Goal: Task Accomplishment & Management: Complete application form

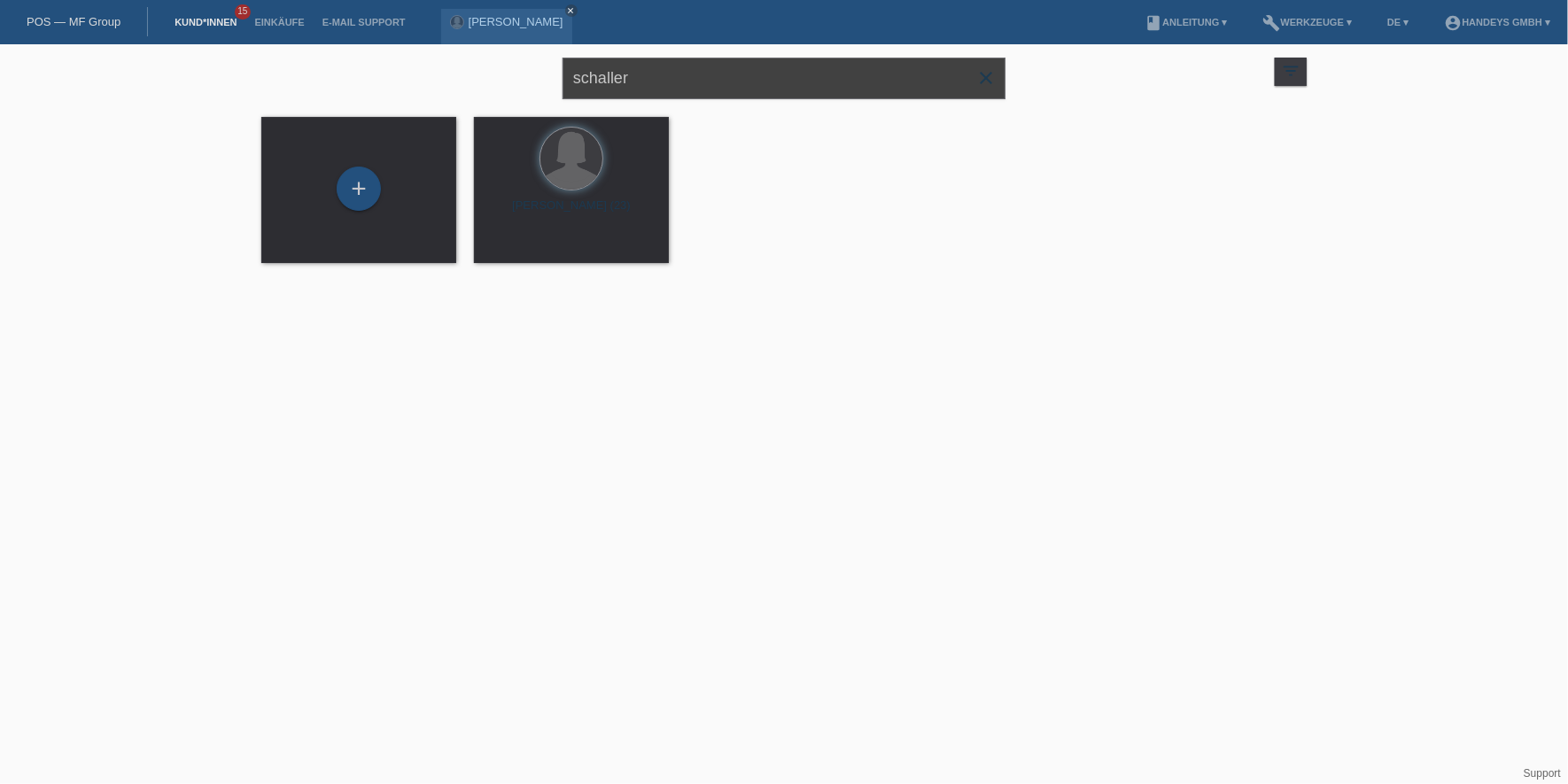
drag, startPoint x: 687, startPoint y: 65, endPoint x: 393, endPoint y: 70, distance: 294.0
click at [415, 68] on div "schaller close filter_list view_module Alle Kund*innen anzeigen star Markierte …" at bounding box center [784, 77] width 1063 height 64
type input "VALON"
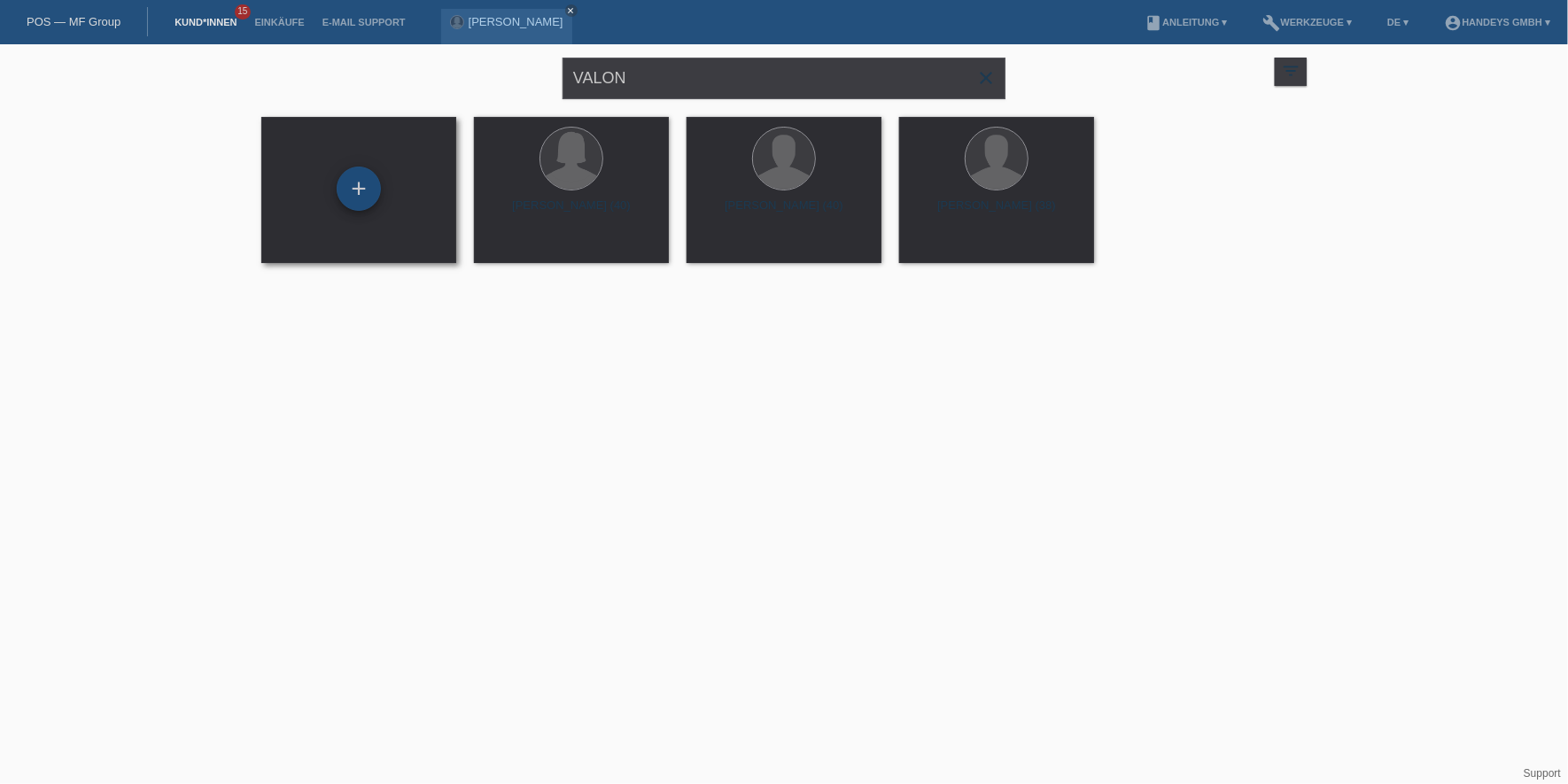
click at [355, 194] on div "+" at bounding box center [359, 189] width 45 height 45
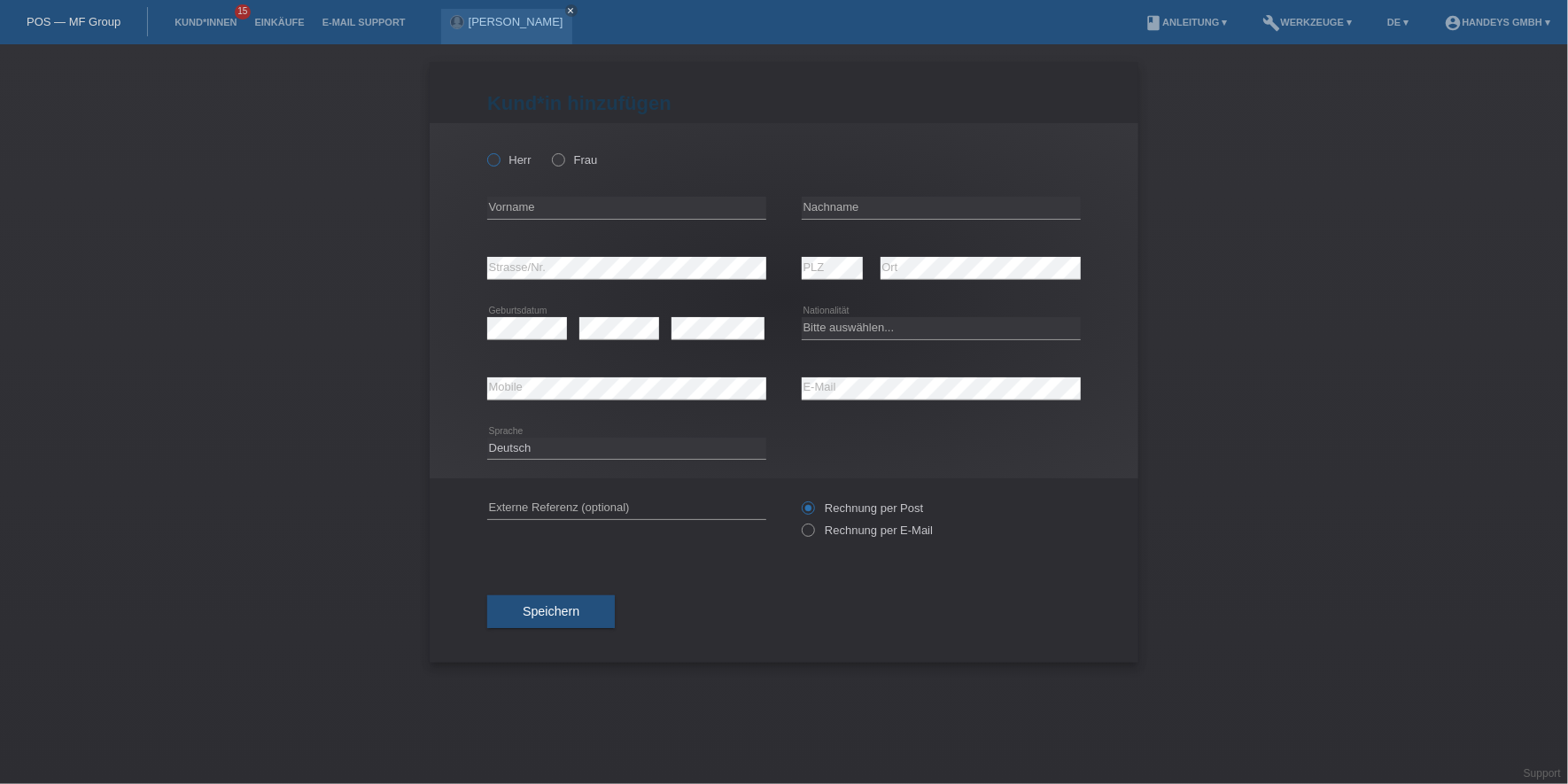
click at [485, 151] on icon at bounding box center [485, 151] width 0 height 0
click at [494, 155] on input "Herr" at bounding box center [493, 159] width 12 height 12
radio input "true"
click at [521, 195] on div "error Vorname" at bounding box center [627, 208] width 279 height 60
click at [529, 223] on div "error Vorname" at bounding box center [627, 208] width 279 height 60
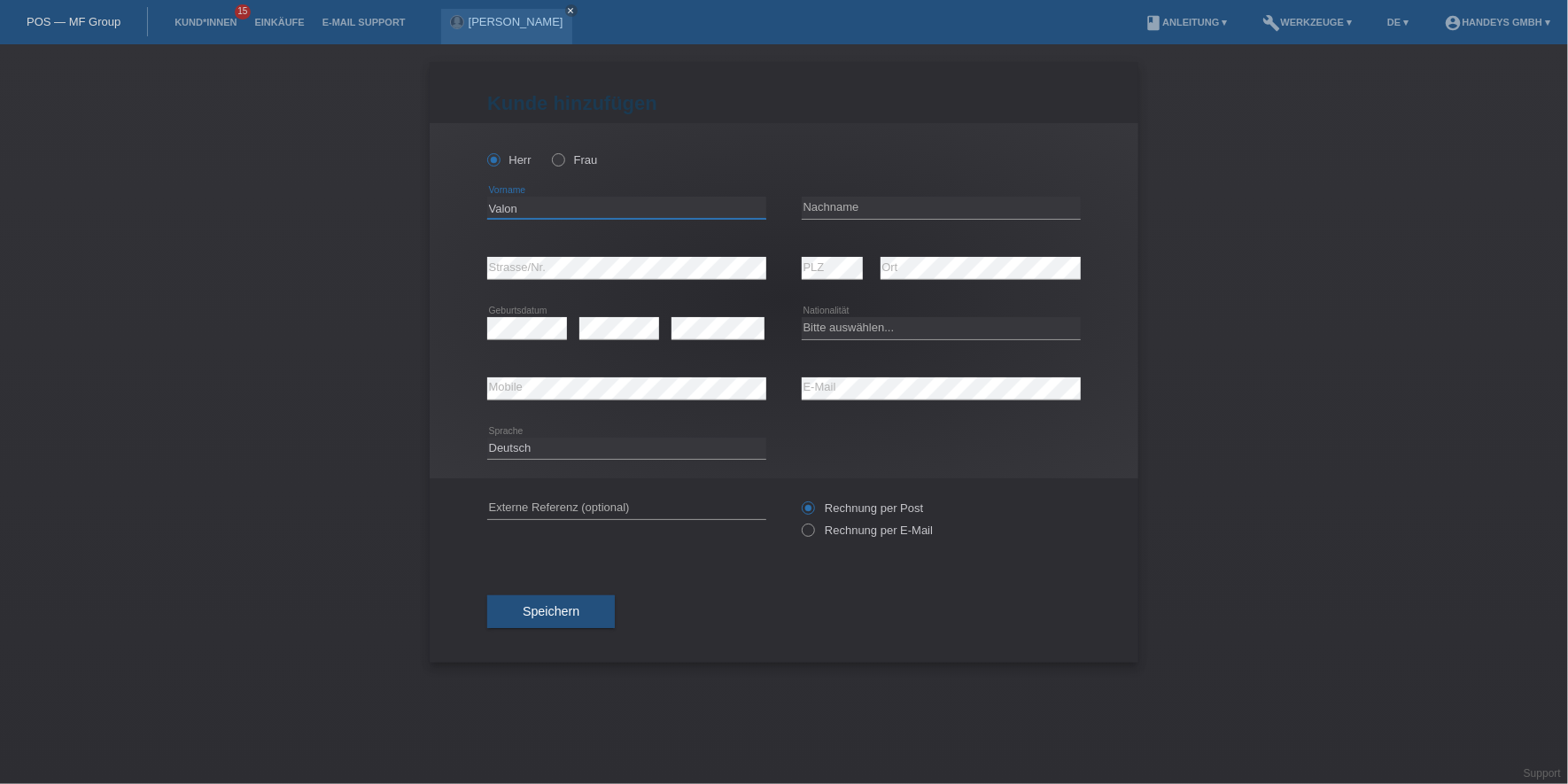
type input "Valon"
type input "Krasniqi"
select select "CH"
click at [588, 509] on input "text" at bounding box center [627, 508] width 279 height 22
type input "DERYA"
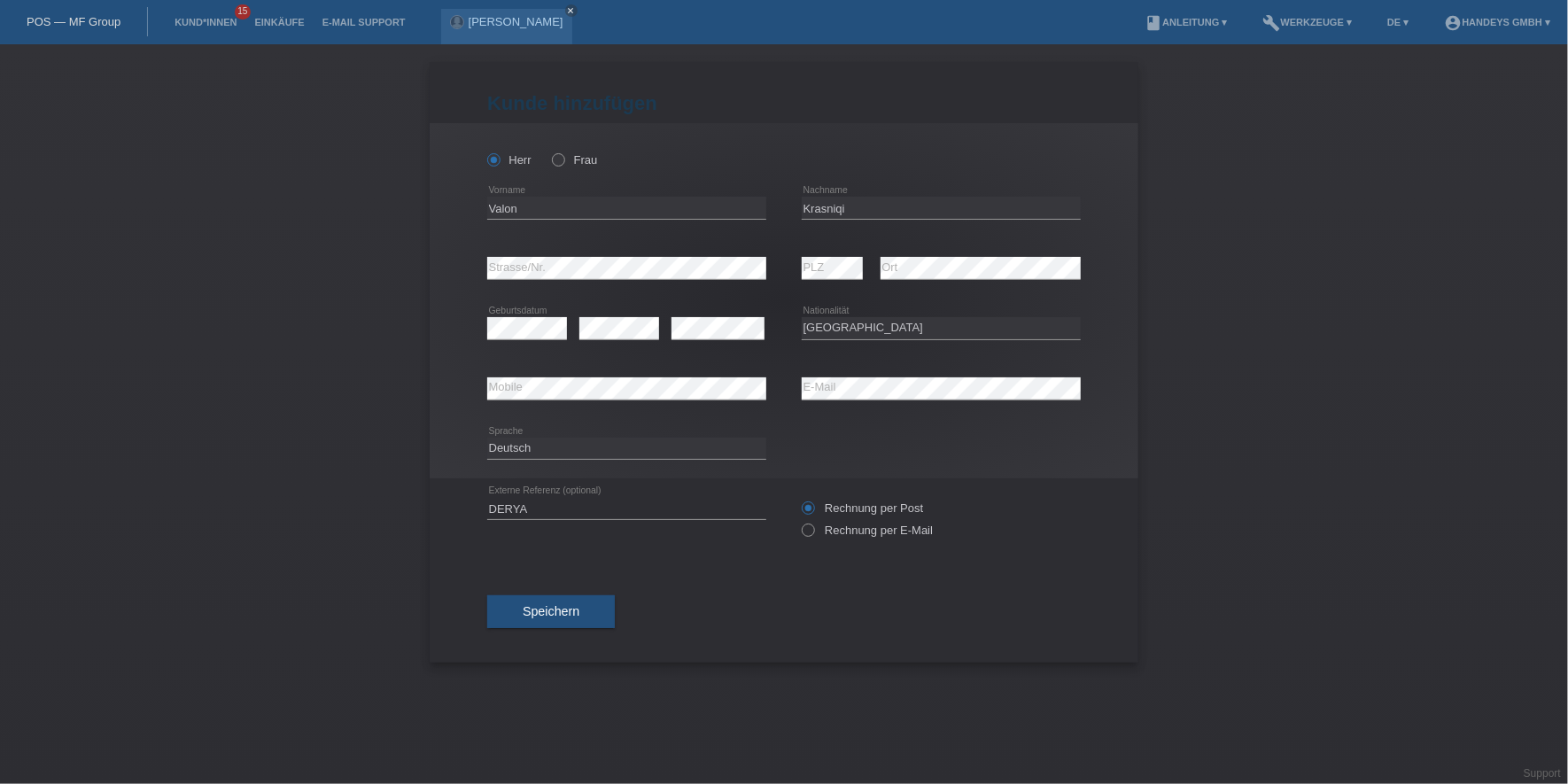
click at [444, 515] on div "Kund*in hinzufügen Kunde hinzufügen Kundin hinzufügen Herr Frau Valon error Vor…" at bounding box center [784, 362] width 709 height 600
click at [853, 526] on label "Rechnung per E-Mail" at bounding box center [867, 530] width 131 height 14
click at [814, 526] on input "Rechnung per E-Mail" at bounding box center [808, 534] width 12 height 22
radio input "true"
click at [575, 598] on button "Speichern" at bounding box center [551, 612] width 128 height 34
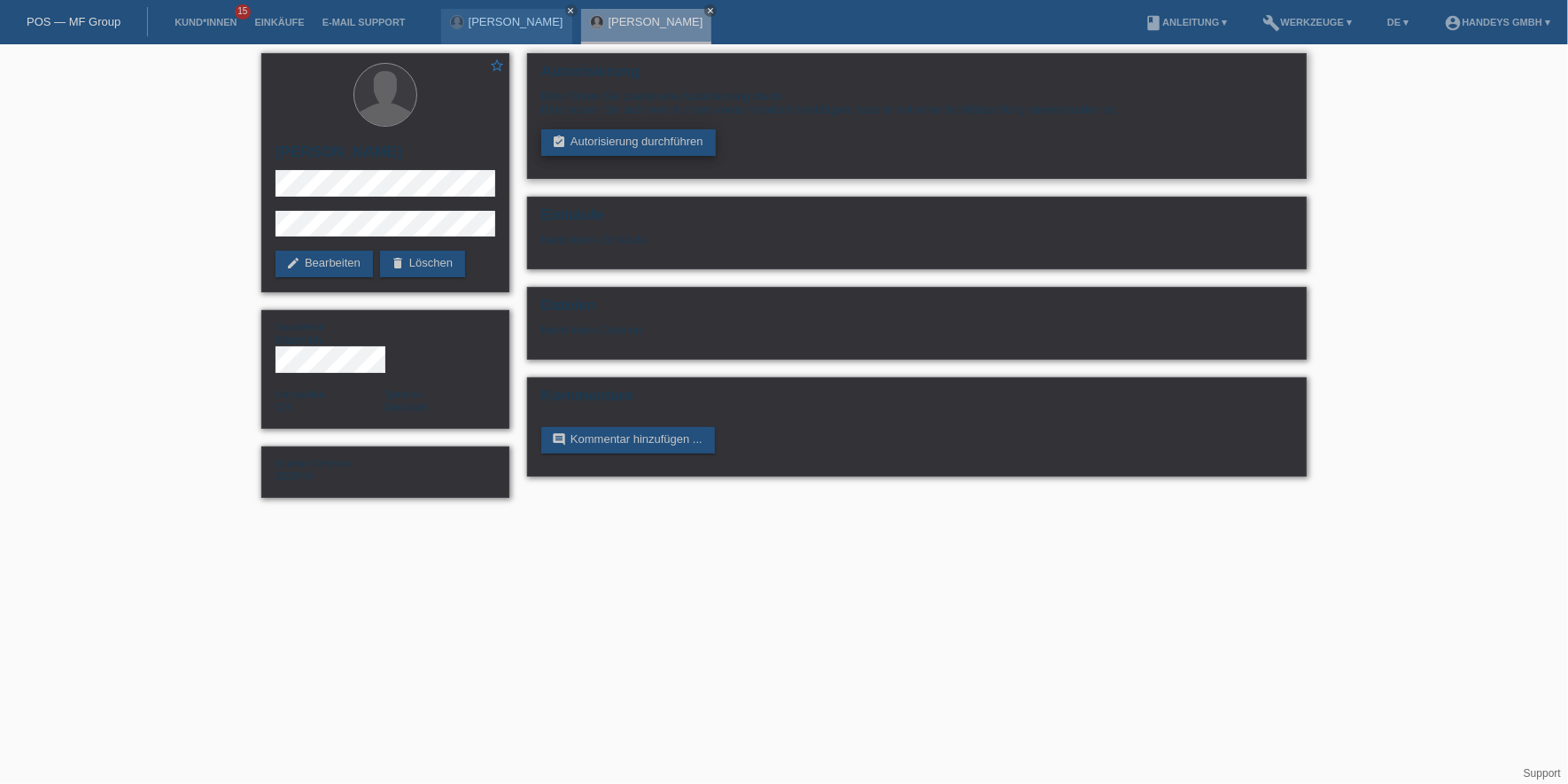
click at [684, 151] on link "assignment_turned_in Autorisierung durchführen" at bounding box center [628, 142] width 174 height 26
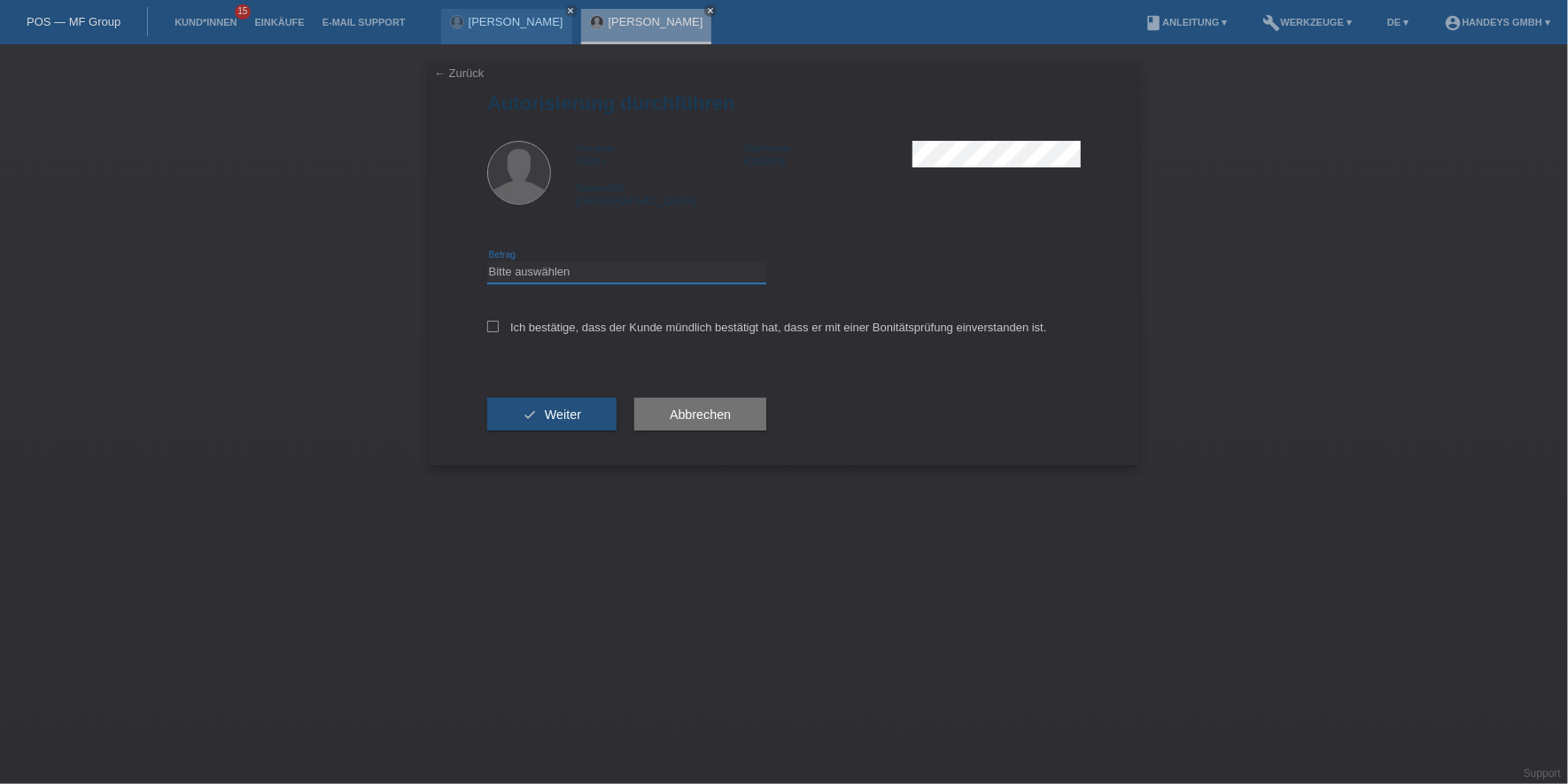
click at [661, 278] on select "Bitte auswählen CHF 1.00 - CHF 499.00 CHF 500.00 - CHF 1'999.00 CHF 2'000.00 - …" at bounding box center [627, 272] width 279 height 21
select select "3"
click at [488, 262] on select "Bitte auswählen CHF 1.00 - CHF 499.00 CHF 500.00 - CHF 1'999.00 CHF 2'000.00 - …" at bounding box center [627, 272] width 279 height 21
click at [649, 332] on label "Ich bestätige, dass der Kunde mündlich bestätigt hat, dass er mit einer Bonität…" at bounding box center [767, 328] width 560 height 14
click at [499, 332] on input "Ich bestätige, dass der Kunde mündlich bestätigt hat, dass er mit einer Bonität…" at bounding box center [493, 327] width 12 height 12
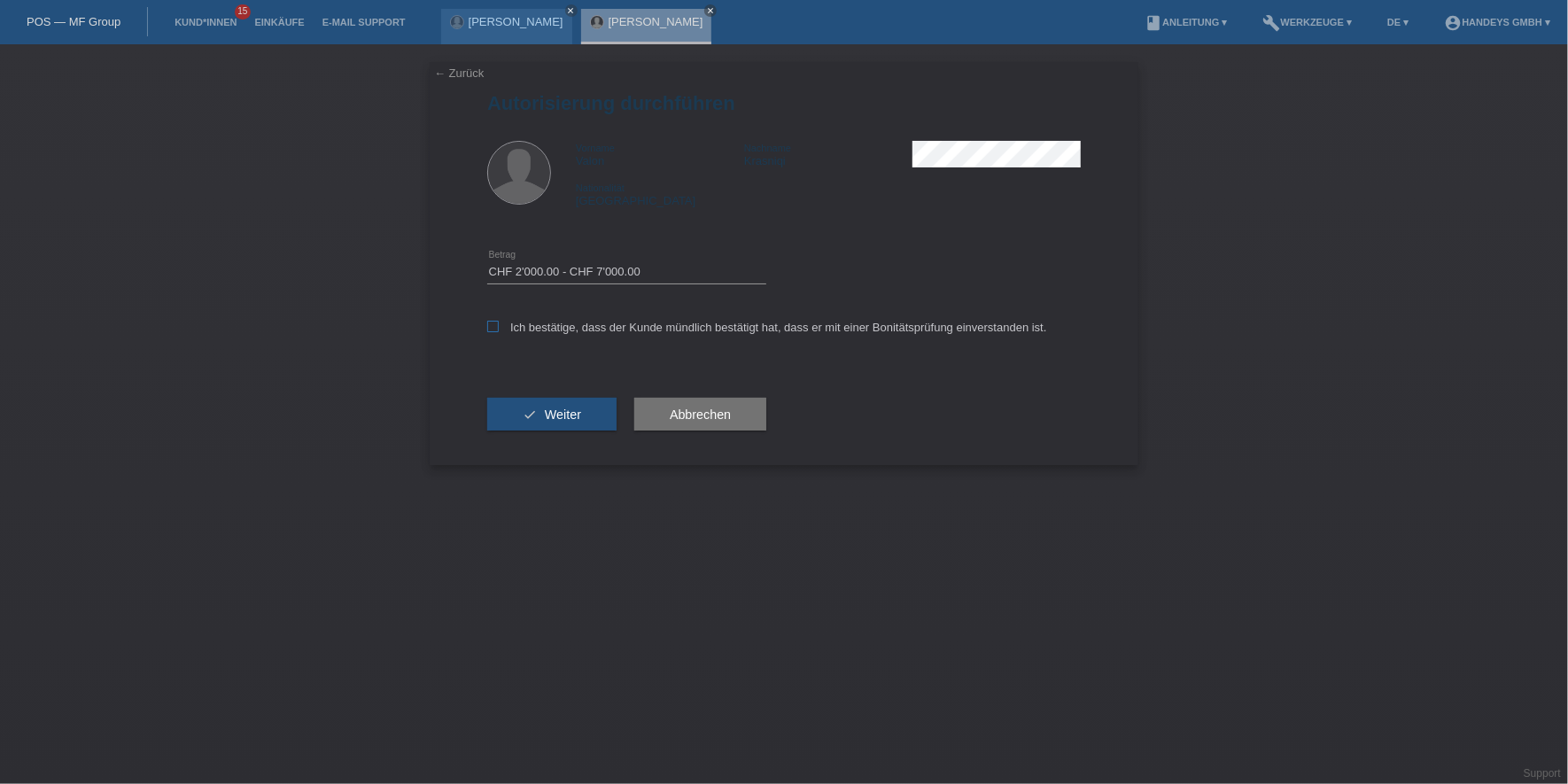
checkbox input "true"
click at [592, 400] on button "check Weiter" at bounding box center [552, 414] width 129 height 34
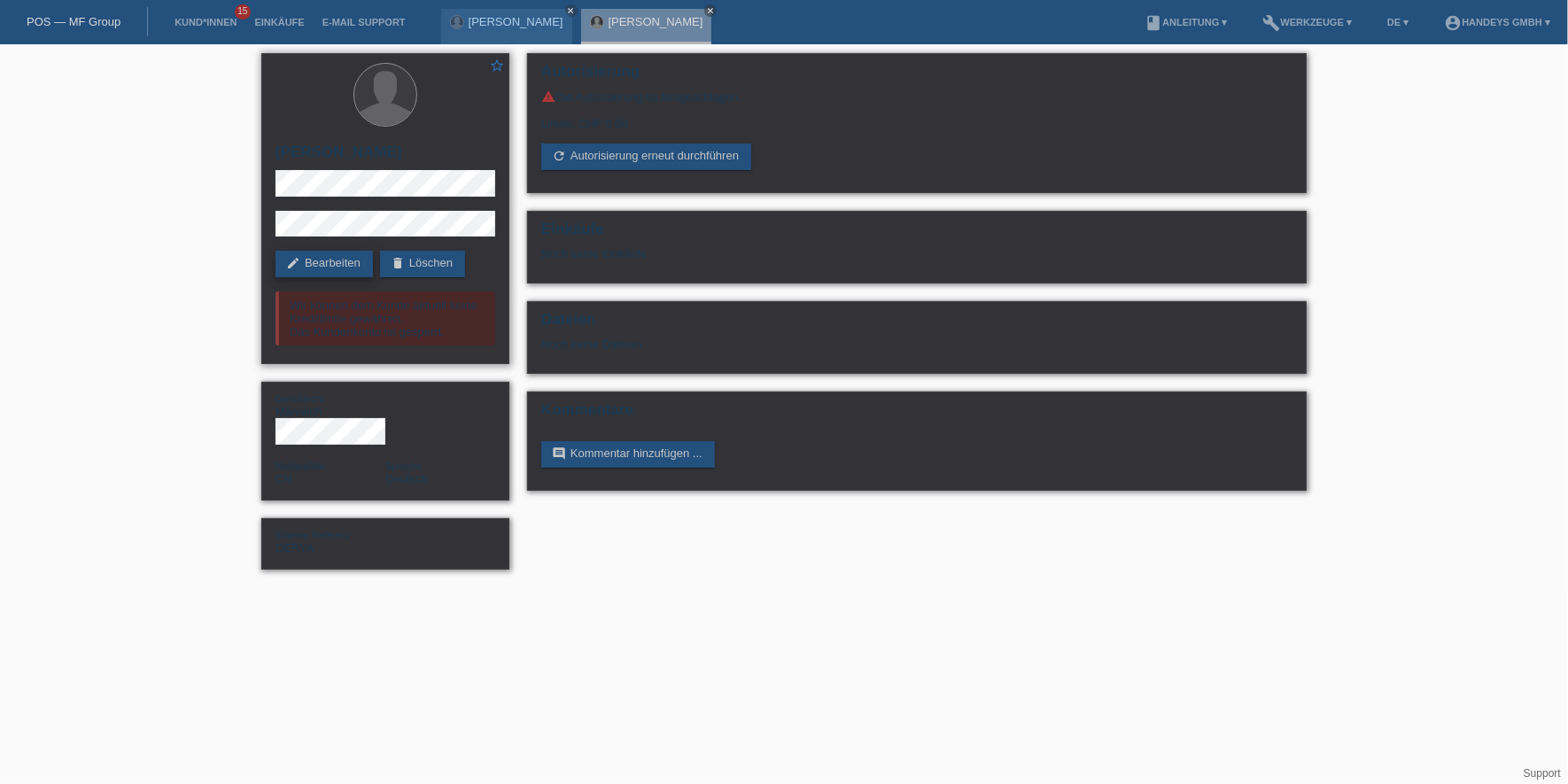
click at [333, 263] on link "edit Bearbeiten" at bounding box center [324, 264] width 97 height 26
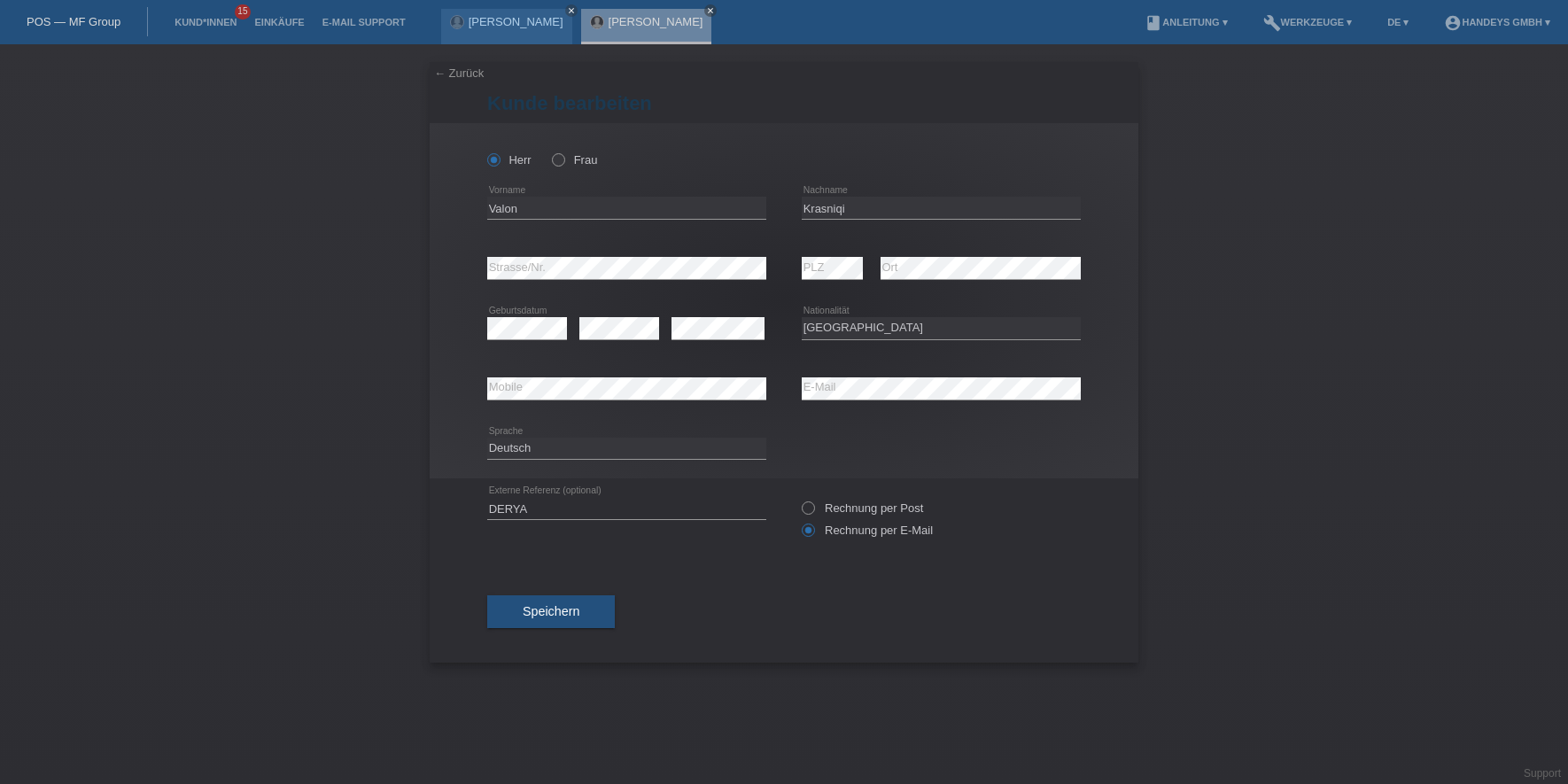
select select "CH"
click at [492, 204] on input "Valon" at bounding box center [627, 207] width 279 height 22
click at [492, 201] on input "Valon" at bounding box center [627, 207] width 279 height 22
click at [502, 200] on input "Valon" at bounding box center [627, 207] width 279 height 22
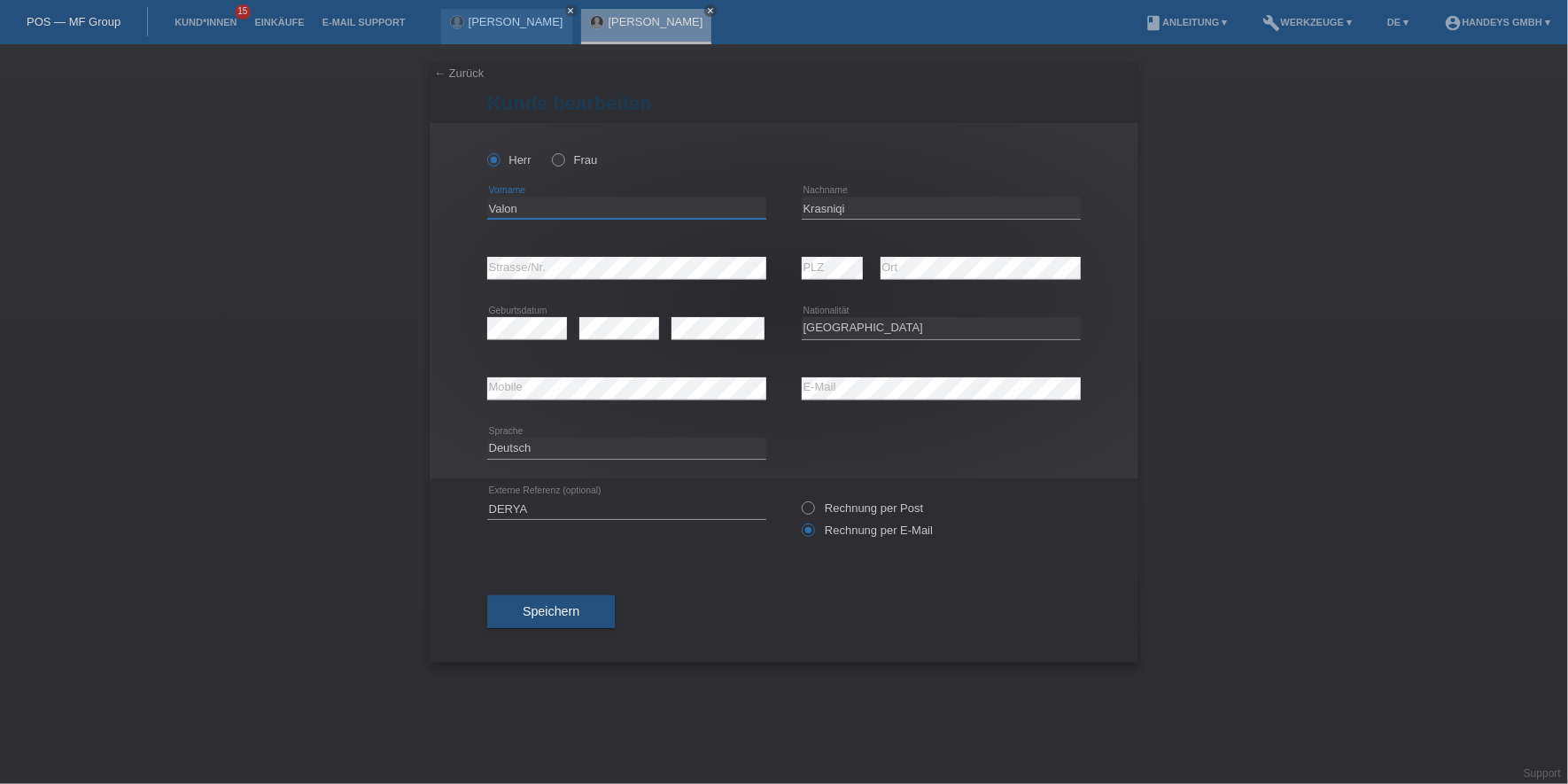
click at [516, 216] on input "Valon" at bounding box center [627, 207] width 279 height 22
click at [502, 211] on input "Valon" at bounding box center [627, 207] width 279 height 22
click at [504, 205] on input "Valon" at bounding box center [627, 207] width 279 height 22
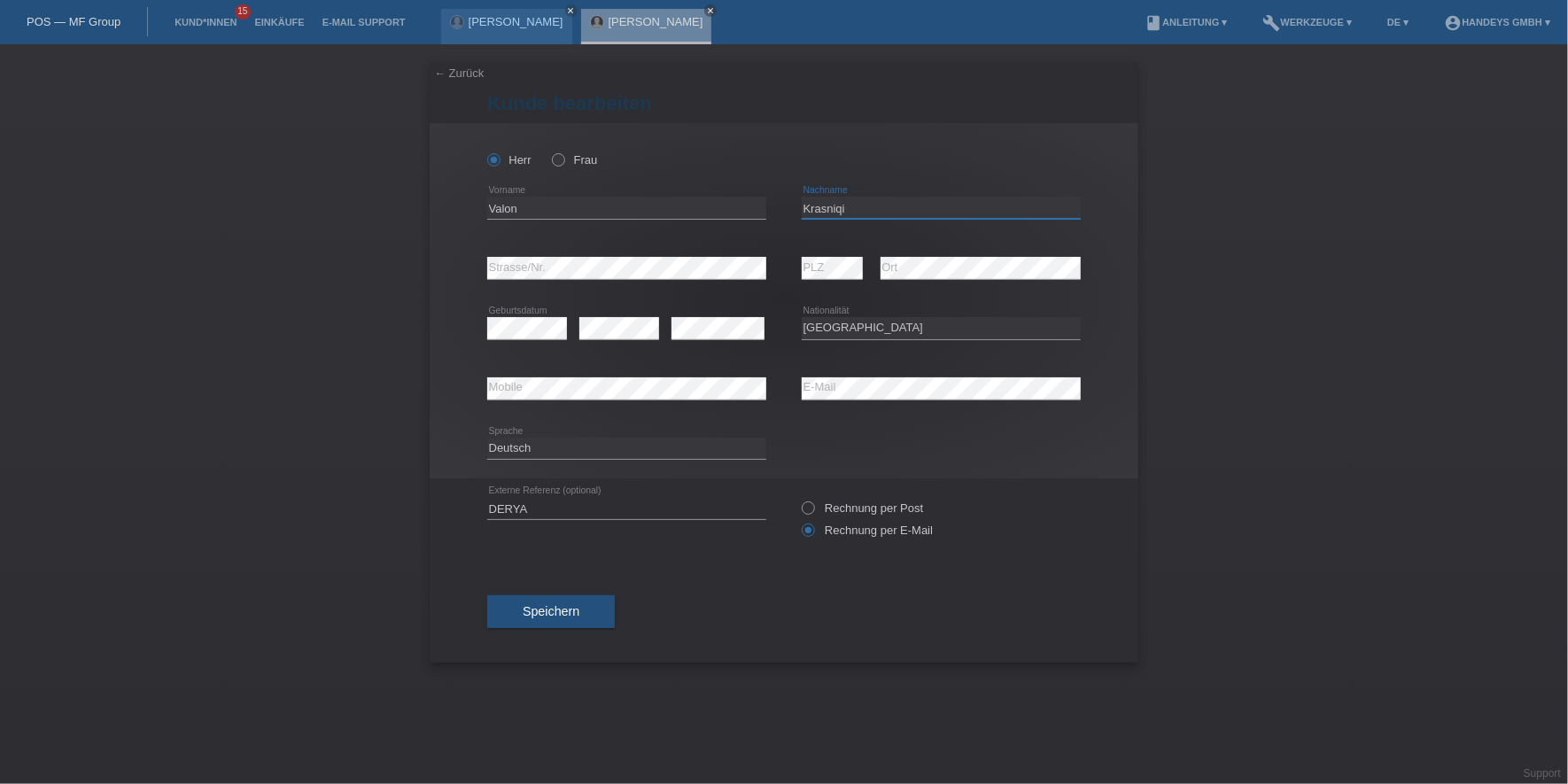
click at [826, 206] on input "Krasniqi" at bounding box center [941, 207] width 279 height 22
click at [432, 262] on div "[PERSON_NAME] Frau [GEOGRAPHIC_DATA] error Vorname" at bounding box center [784, 301] width 709 height 355
click at [796, 377] on div "error Mobile error E-Mail" at bounding box center [784, 389] width 594 height 60
